Goal: Transaction & Acquisition: Book appointment/travel/reservation

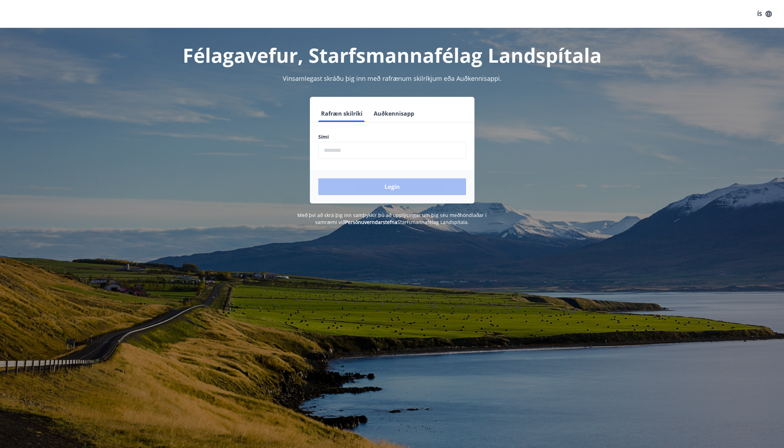
click at [392, 115] on button "Auðkennisapp" at bounding box center [394, 113] width 46 height 17
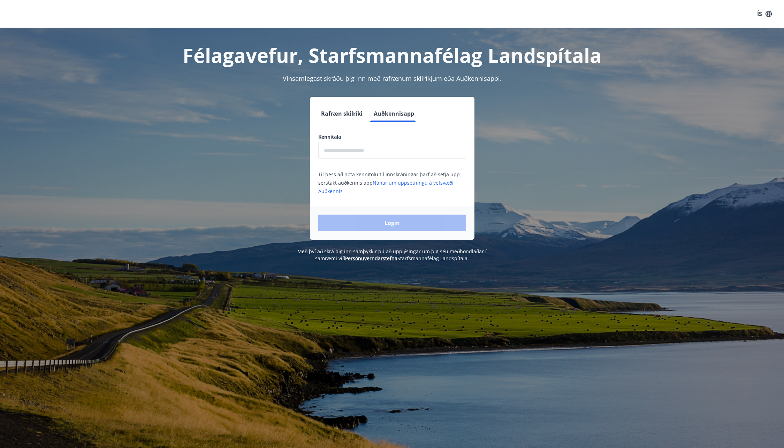
click at [388, 142] on div "Kennitala ​" at bounding box center [392, 146] width 148 height 25
click at [389, 147] on input "text" at bounding box center [392, 150] width 148 height 17
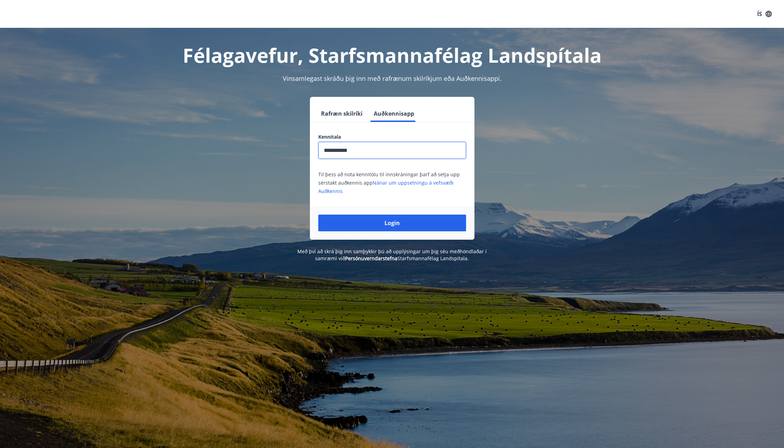
type input "**********"
click at [318, 215] on button "Login" at bounding box center [392, 223] width 148 height 17
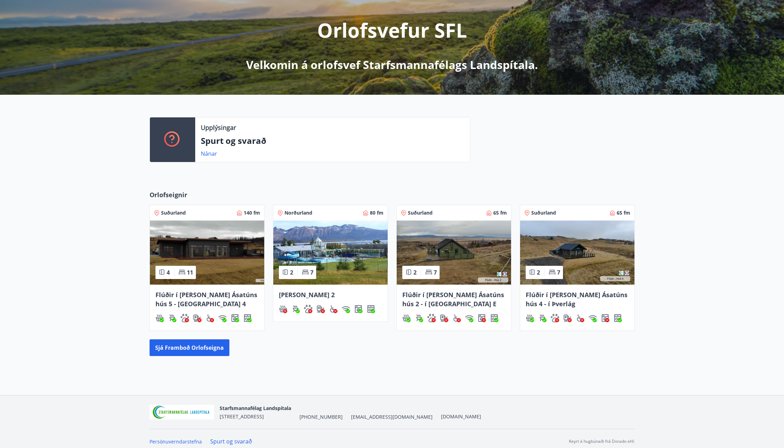
scroll to position [85, 0]
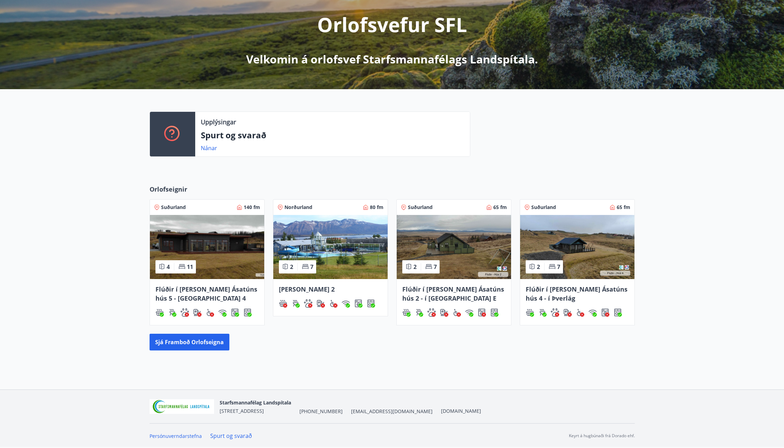
click at [224, 290] on span "Flúðir í [PERSON_NAME] Ásatúns hús 5 - [GEOGRAPHIC_DATA] 4" at bounding box center [207, 293] width 102 height 17
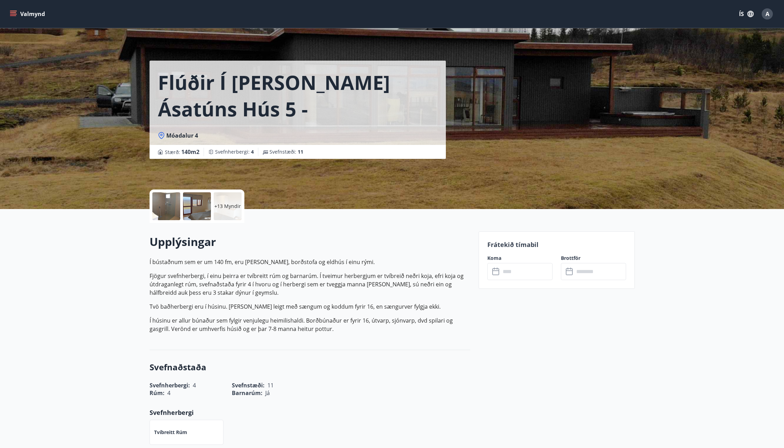
click at [201, 211] on div at bounding box center [197, 206] width 28 height 28
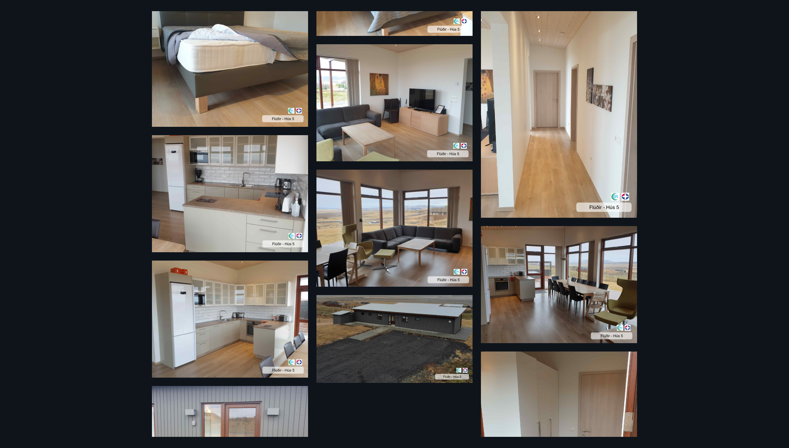
scroll to position [384, 0]
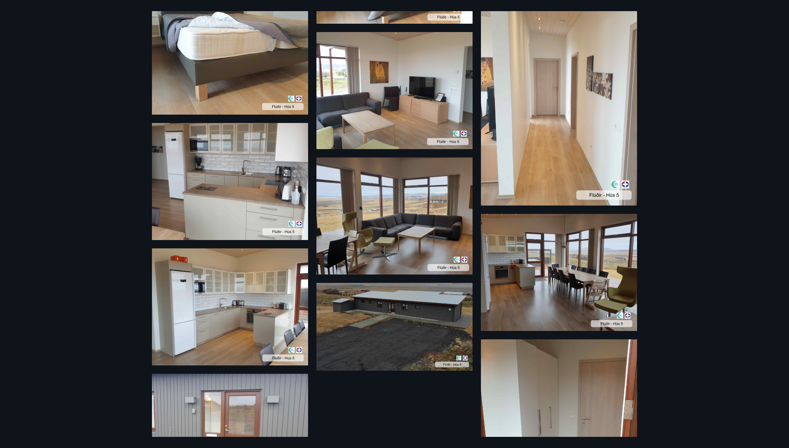
click at [342, 227] on img at bounding box center [395, 216] width 156 height 117
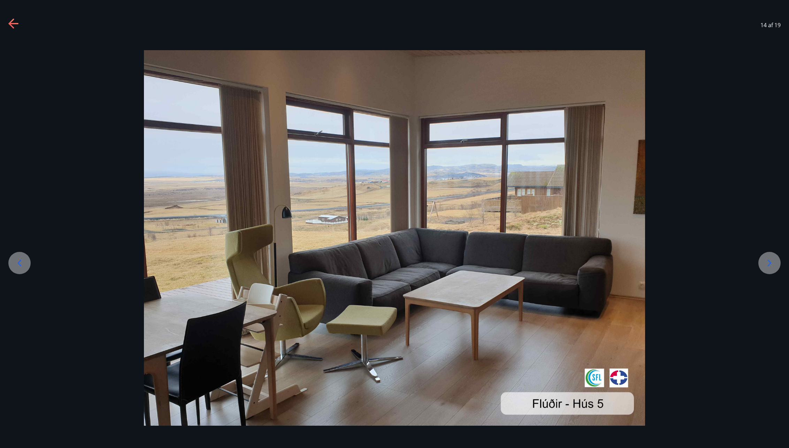
click at [708, 285] on div at bounding box center [394, 238] width 789 height 376
click at [716, 277] on div at bounding box center [394, 238] width 789 height 376
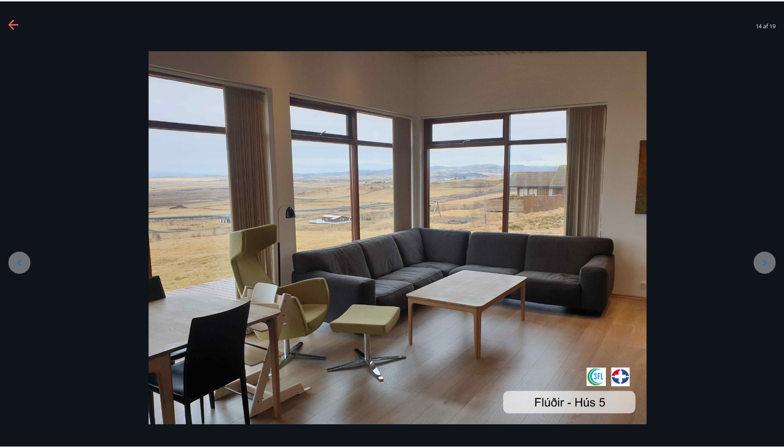
scroll to position [85, 0]
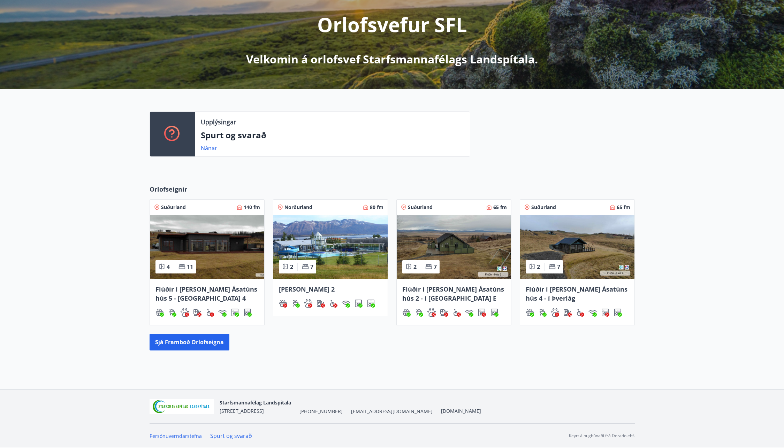
drag, startPoint x: 585, startPoint y: 245, endPoint x: 584, endPoint y: 240, distance: 4.7
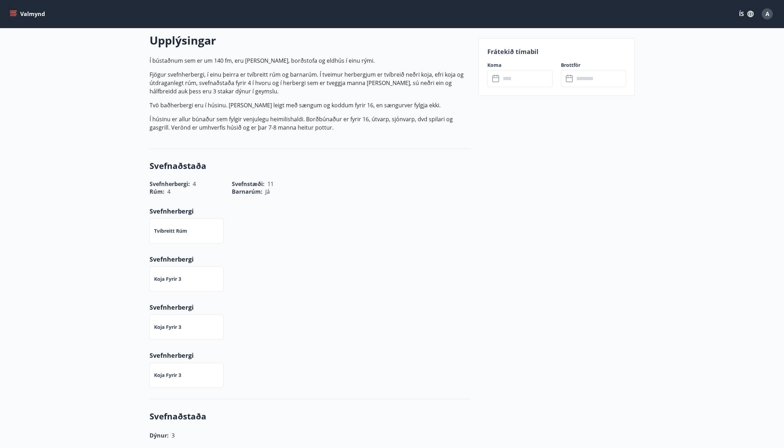
scroll to position [244, 0]
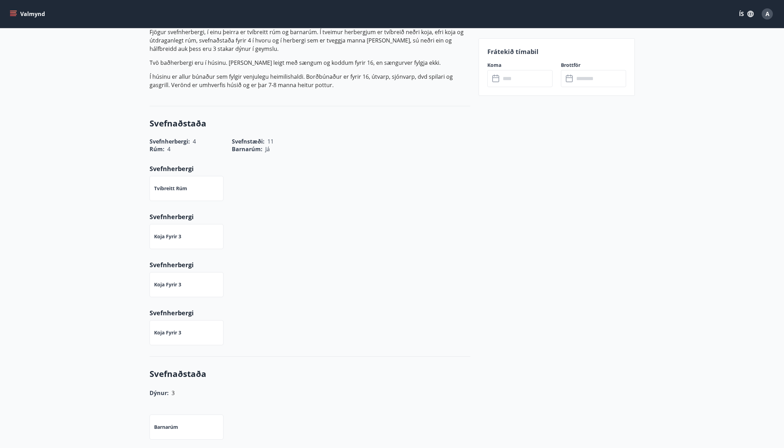
drag, startPoint x: 508, startPoint y: 215, endPoint x: 502, endPoint y: 208, distance: 9.2
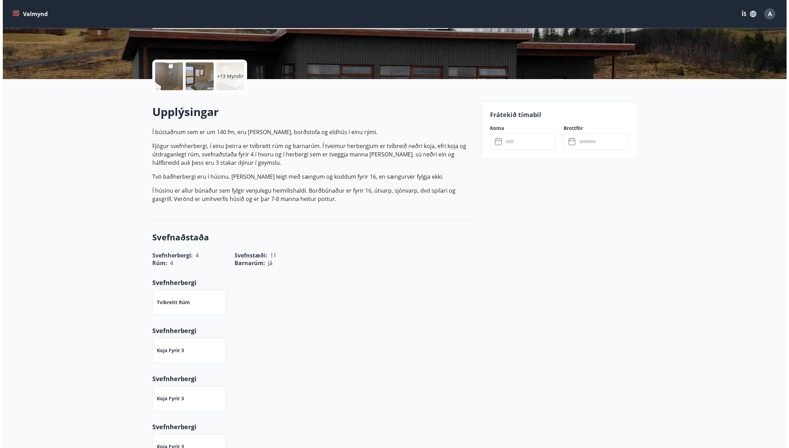
scroll to position [0, 0]
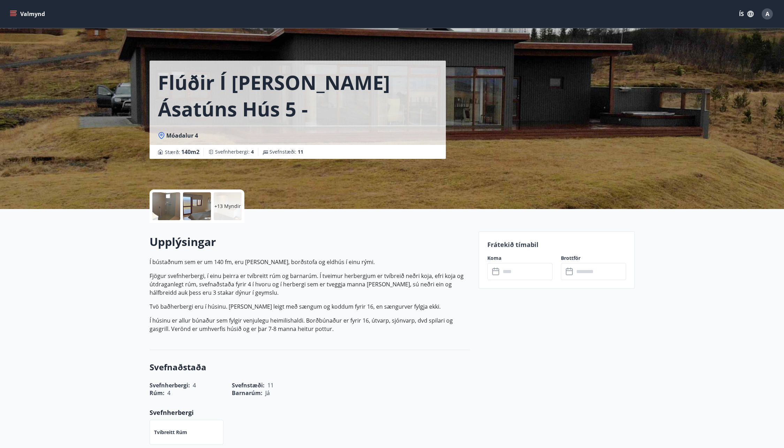
click at [237, 204] on p "+13 Myndir" at bounding box center [227, 206] width 27 height 7
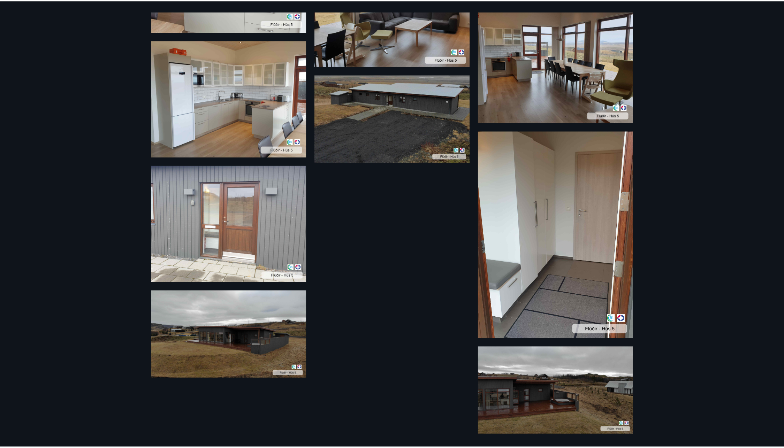
scroll to position [592, 0]
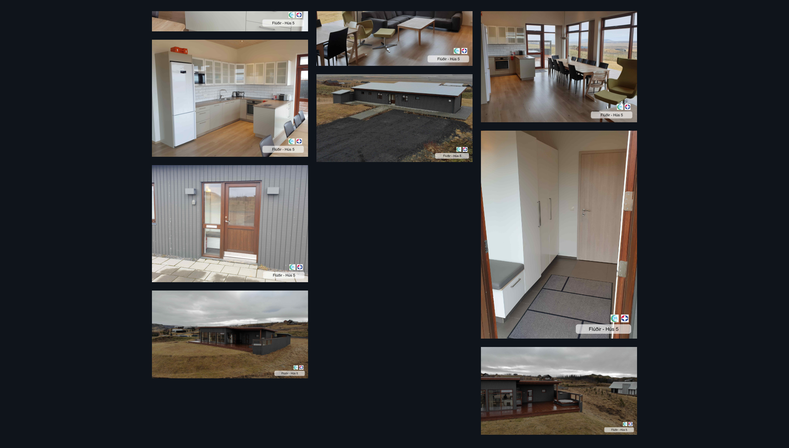
click at [712, 245] on div "19 Myndir" at bounding box center [394, 224] width 789 height 448
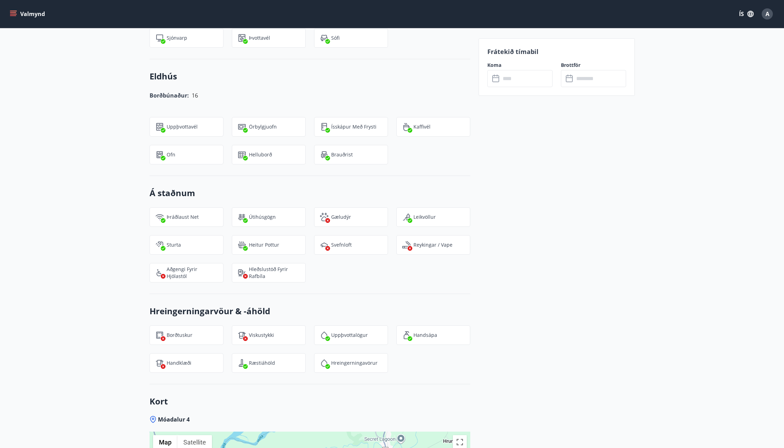
scroll to position [732, 0]
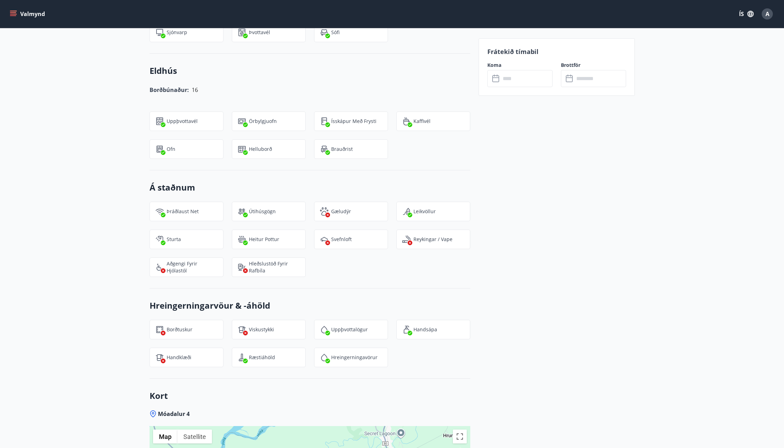
click at [186, 211] on p "Þráðlaust net" at bounding box center [183, 211] width 32 height 7
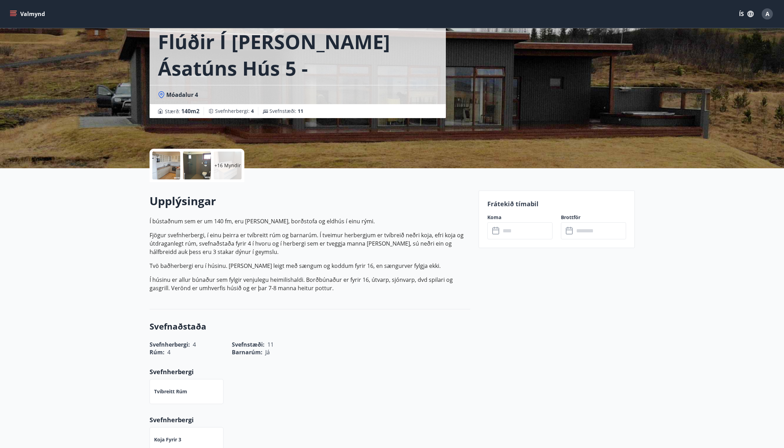
scroll to position [70, 0]
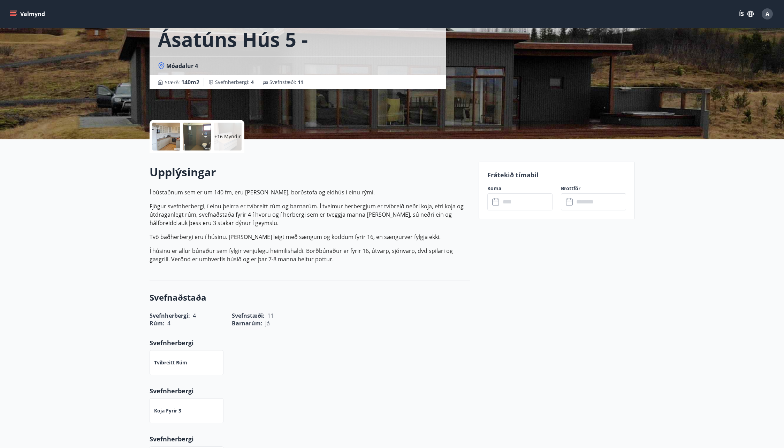
click at [524, 204] on input "text" at bounding box center [527, 202] width 52 height 17
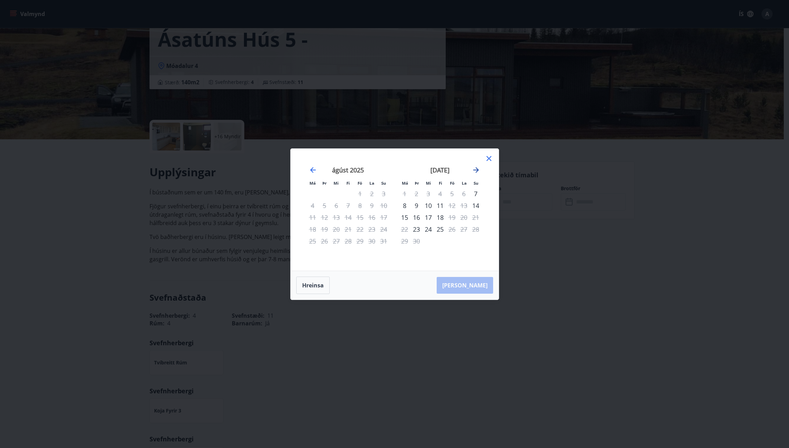
click at [476, 170] on icon "Move forward to switch to the next month." at bounding box center [477, 170] width 6 height 6
click at [475, 172] on icon "Move forward to switch to the next month." at bounding box center [476, 170] width 8 height 8
click at [310, 170] on icon "Move backward to switch to the previous month." at bounding box center [313, 170] width 8 height 8
click at [312, 169] on icon "Move backward to switch to the previous month." at bounding box center [313, 170] width 8 height 8
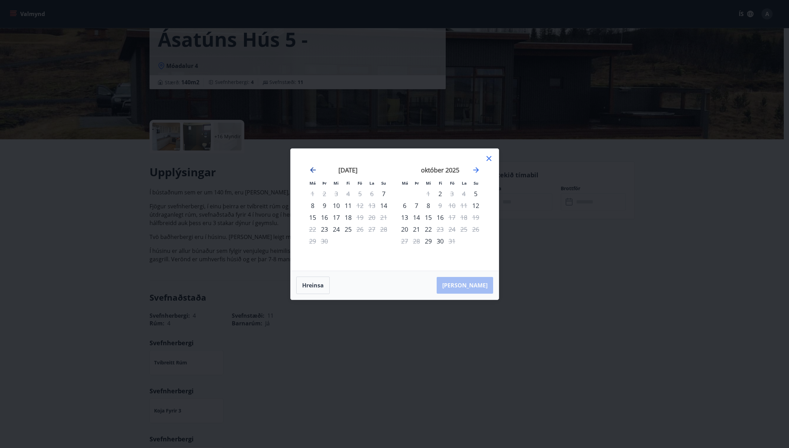
click at [312, 169] on icon "Move backward to switch to the previous month." at bounding box center [313, 170] width 8 height 8
click at [479, 167] on icon "Move forward to switch to the next month." at bounding box center [476, 170] width 8 height 8
click at [491, 161] on icon at bounding box center [489, 158] width 8 height 8
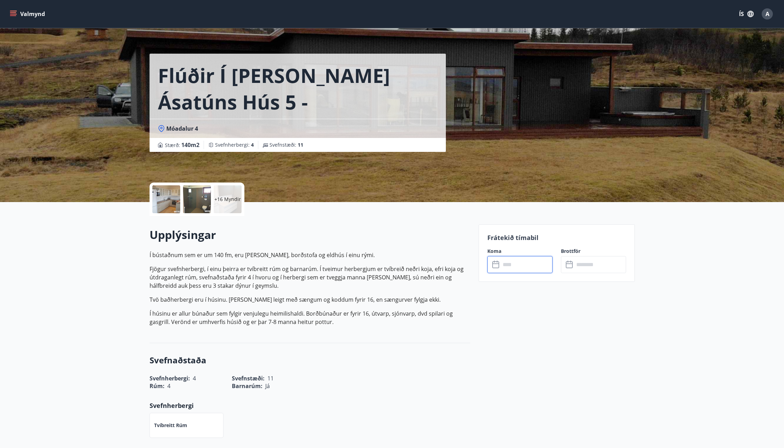
scroll to position [0, 0]
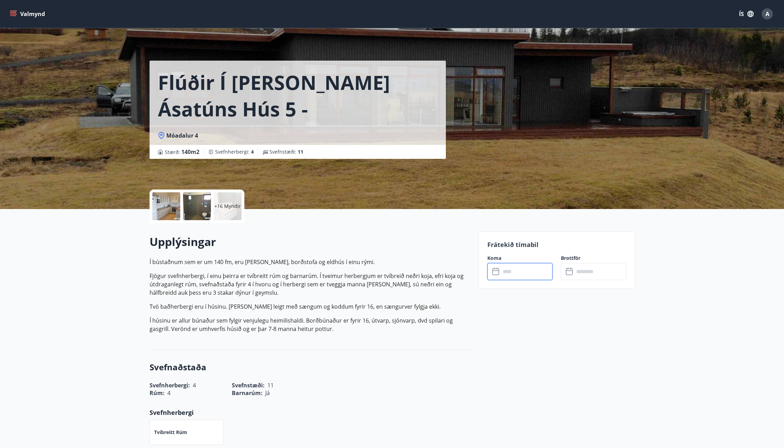
click at [12, 5] on div "Valmynd ÍS A" at bounding box center [392, 14] width 784 height 28
click at [20, 17] on button "Valmynd" at bounding box center [27, 14] width 39 height 13
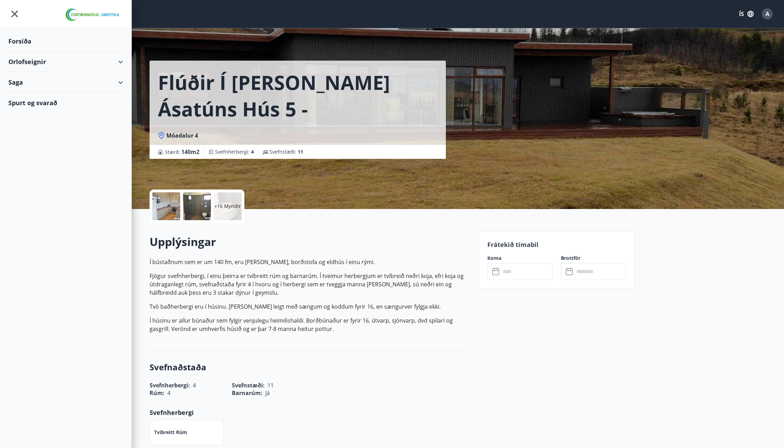
click at [42, 65] on div "Orlofseignir" at bounding box center [65, 62] width 115 height 21
click at [36, 81] on div "Framboð" at bounding box center [66, 79] width 104 height 15
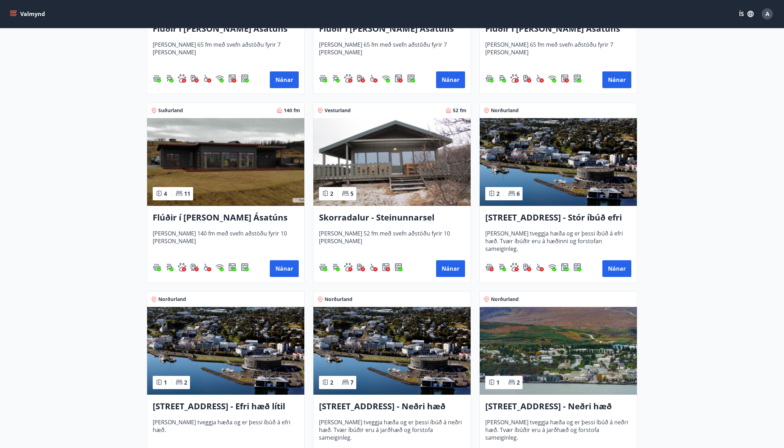
scroll to position [523, 0]
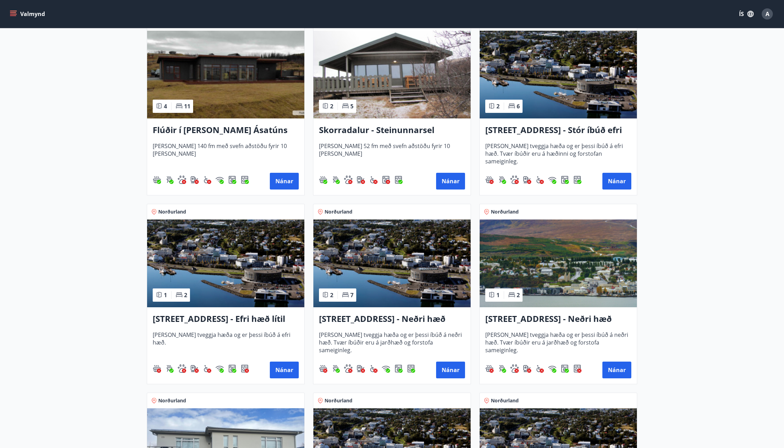
click at [406, 130] on h3 "Skorradalur - Steinunnarsel" at bounding box center [392, 130] width 146 height 13
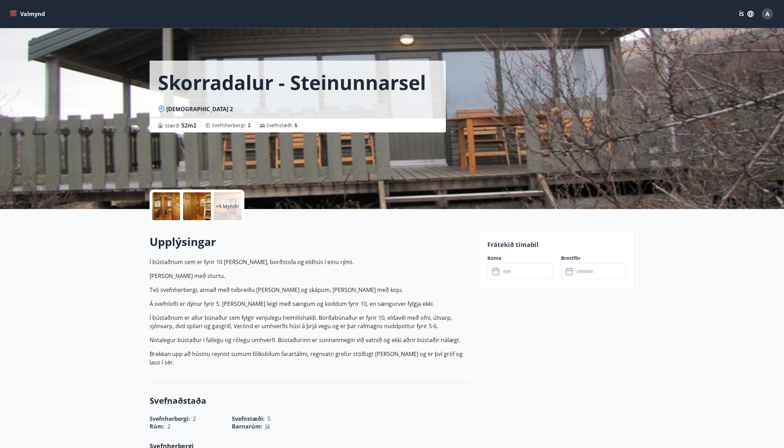
click at [232, 207] on p "+9 Myndir" at bounding box center [228, 206] width 24 height 7
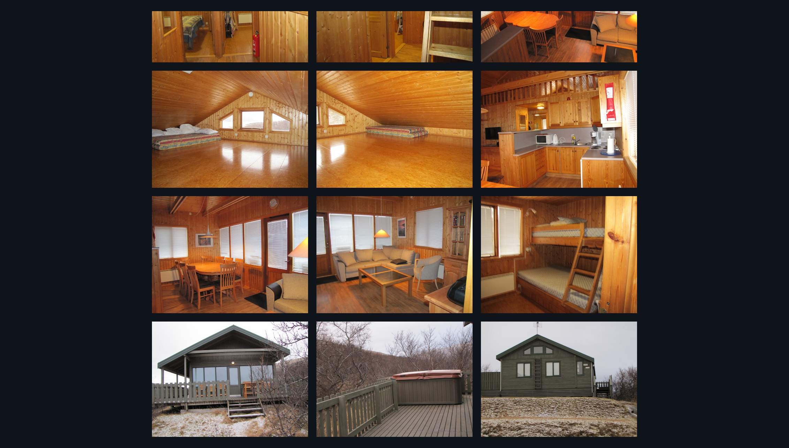
scroll to position [223, 0]
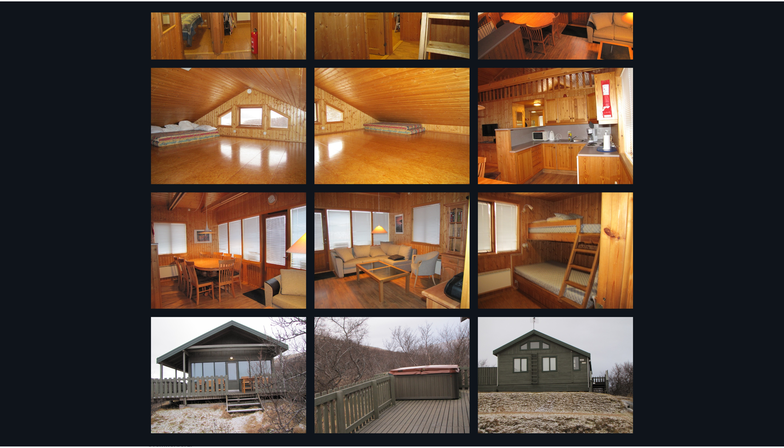
scroll to position [1, 0]
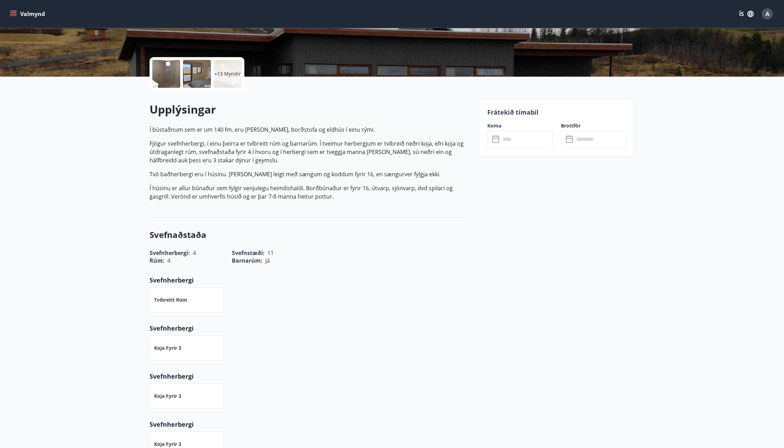
scroll to position [174, 0]
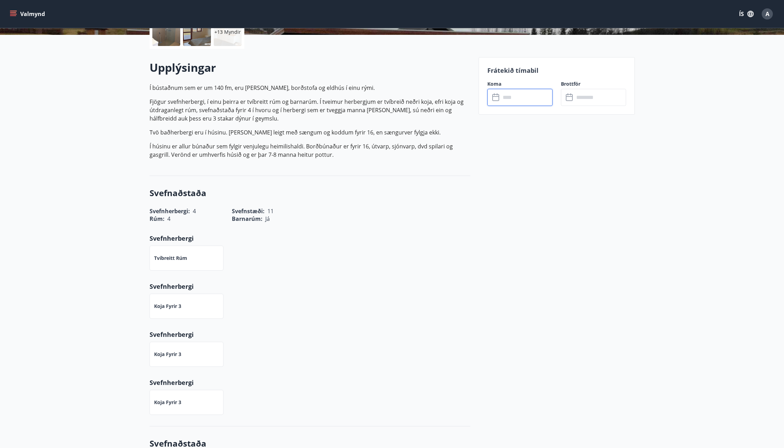
click at [503, 92] on input "text" at bounding box center [527, 97] width 52 height 17
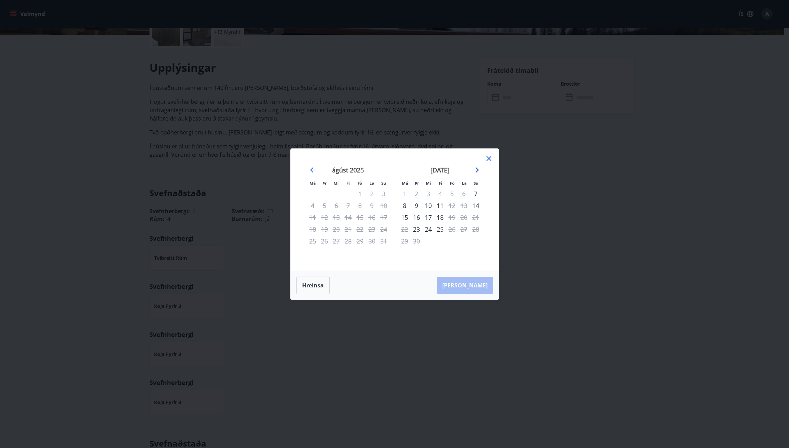
click at [478, 169] on icon "Move forward to switch to the next month." at bounding box center [476, 170] width 8 height 8
click at [478, 169] on icon "Move forward to switch to the next month." at bounding box center [477, 170] width 6 height 6
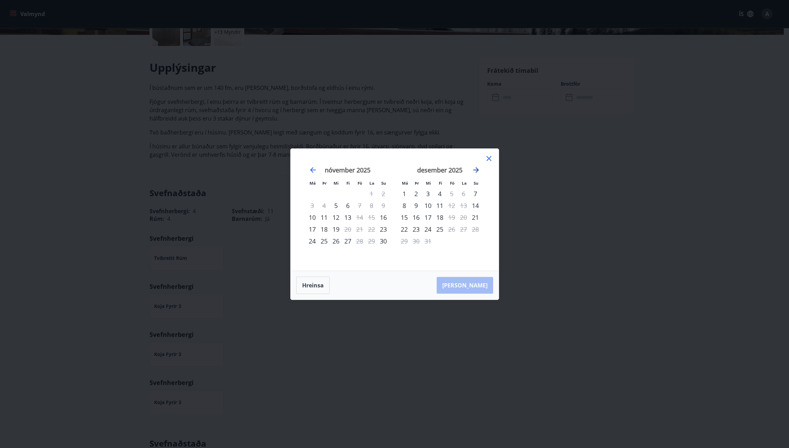
click at [478, 169] on icon "Move forward to switch to the next month." at bounding box center [477, 170] width 6 height 6
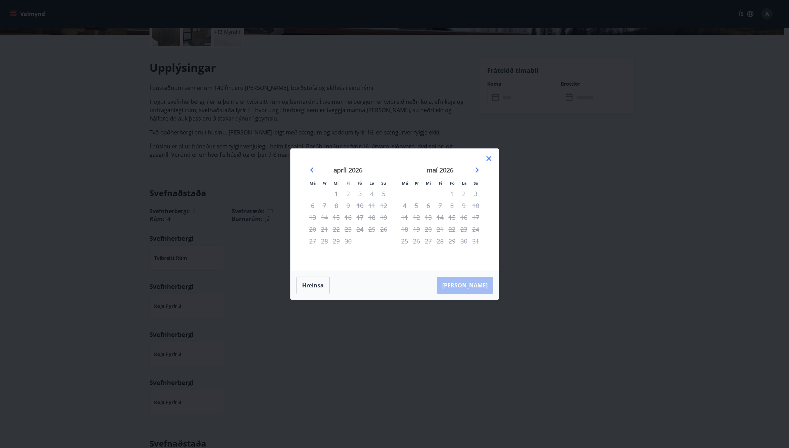
click at [305, 171] on div "[DATE] 1 2 3 4 5 6 7 8 9 10 11 12 13 14 15 16 17 18 19 20 21 22 23 24 25 26 27 …" at bounding box center [348, 214] width 92 height 114
click at [307, 172] on div "apríl 2026" at bounding box center [348, 172] width 83 height 31
click at [309, 169] on icon "Move backward to switch to the previous month." at bounding box center [313, 170] width 8 height 8
click at [312, 169] on icon "Move backward to switch to the previous month." at bounding box center [313, 170] width 6 height 6
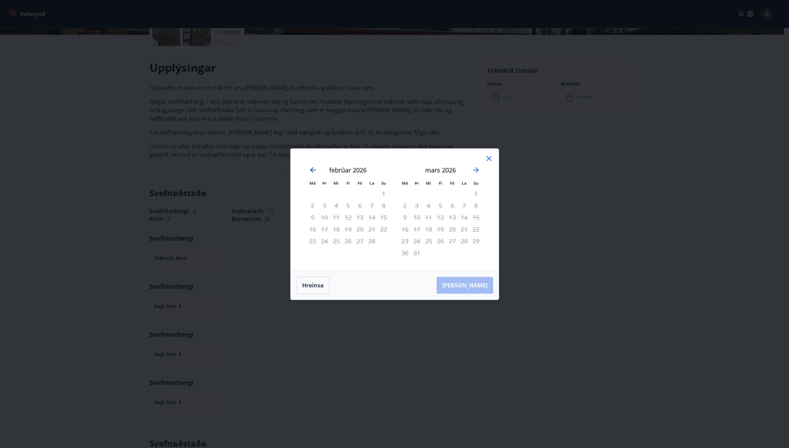
click at [312, 169] on icon "Move backward to switch to the previous month." at bounding box center [313, 170] width 6 height 6
click at [312, 168] on icon "Move backward to switch to the previous month." at bounding box center [313, 170] width 6 height 6
click at [451, 194] on div "2" at bounding box center [452, 194] width 12 height 12
click at [474, 193] on div "4" at bounding box center [476, 194] width 12 height 12
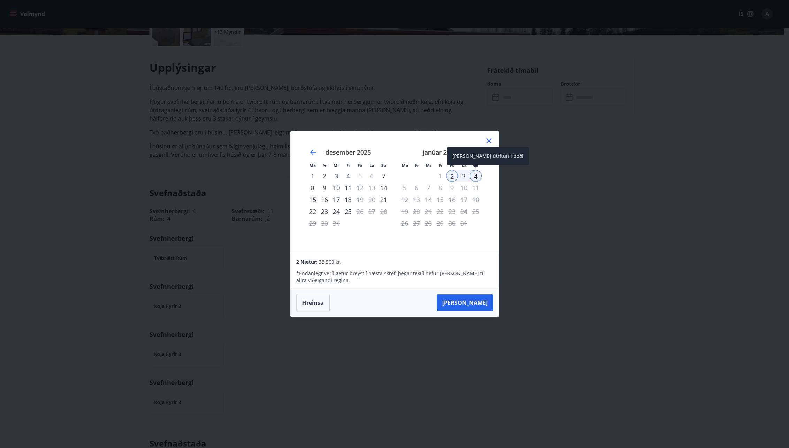
click at [475, 177] on div "4" at bounding box center [476, 176] width 12 height 12
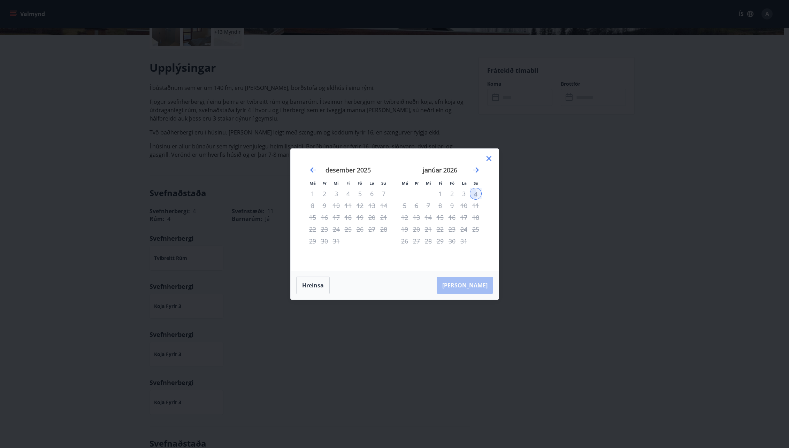
click at [476, 195] on div "4" at bounding box center [476, 194] width 12 height 12
click at [315, 173] on icon "Move backward to switch to the previous month." at bounding box center [313, 170] width 8 height 8
drag, startPoint x: 318, startPoint y: 290, endPoint x: 316, endPoint y: 287, distance: 4.0
click at [317, 290] on button "Hreinsa" at bounding box center [312, 285] width 33 height 17
click at [313, 221] on div "10" at bounding box center [313, 218] width 12 height 12
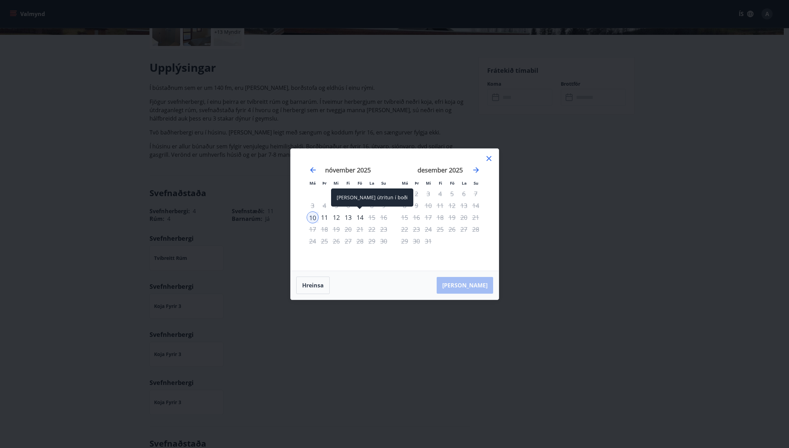
drag, startPoint x: 356, startPoint y: 214, endPoint x: 362, endPoint y: 217, distance: 6.9
click at [356, 214] on div "14" at bounding box center [360, 218] width 12 height 12
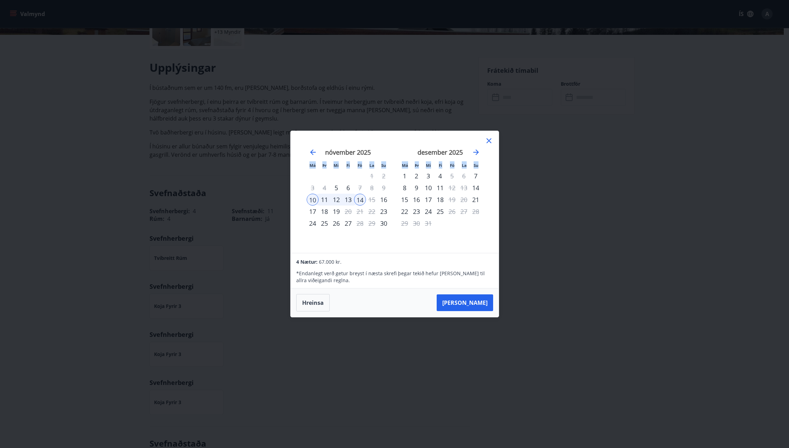
click at [487, 139] on div "Má Þr Mi Fi Fö La Su Má Þr Mi Fi Fö La Su [DATE] 1 2 3 4 5 6 7 8 9 10 11 12 13 …" at bounding box center [395, 192] width 208 height 122
click at [487, 139] on icon at bounding box center [489, 141] width 8 height 8
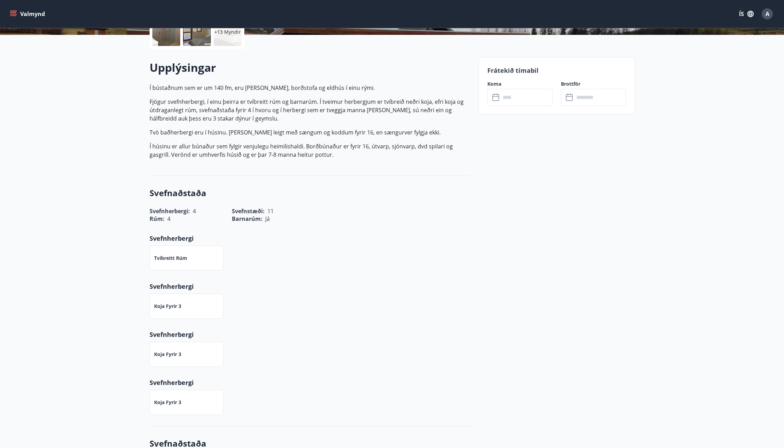
drag, startPoint x: 468, startPoint y: 237, endPoint x: 432, endPoint y: 203, distance: 49.3
click at [432, 203] on div "Svefnherbergi : 4 Svefnstæði : 11" at bounding box center [305, 207] width 329 height 16
